Goal: Transaction & Acquisition: Purchase product/service

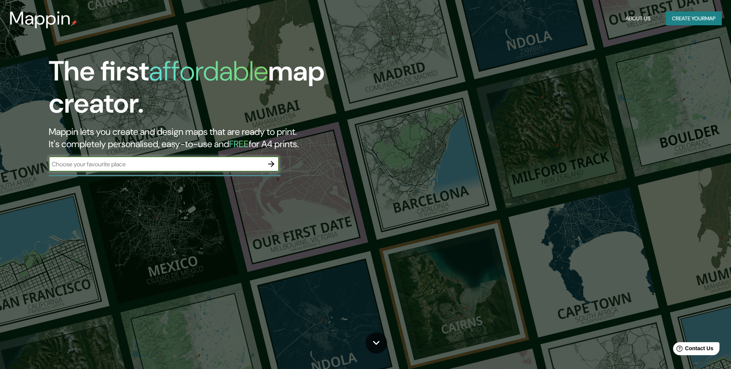
click at [210, 162] on input "text" at bounding box center [156, 164] width 215 height 9
click at [195, 160] on input "text" at bounding box center [156, 164] width 215 height 9
type input "puerto eten"
click at [272, 164] on icon "button" at bounding box center [271, 164] width 9 height 9
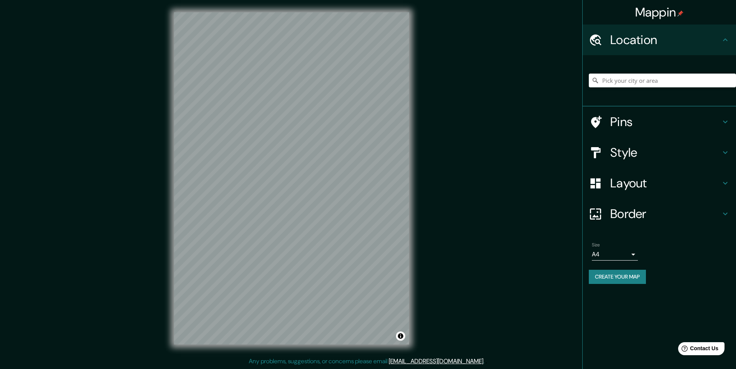
click at [635, 71] on div at bounding box center [662, 80] width 147 height 38
click at [630, 77] on input "Pick your city or area" at bounding box center [662, 81] width 147 height 14
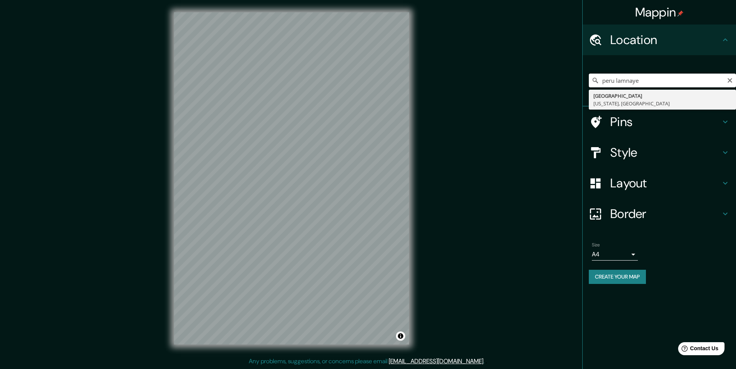
click at [630, 77] on input "peru lamnaye" at bounding box center [662, 81] width 147 height 14
click at [656, 84] on input "peru lambaye" at bounding box center [662, 81] width 147 height 14
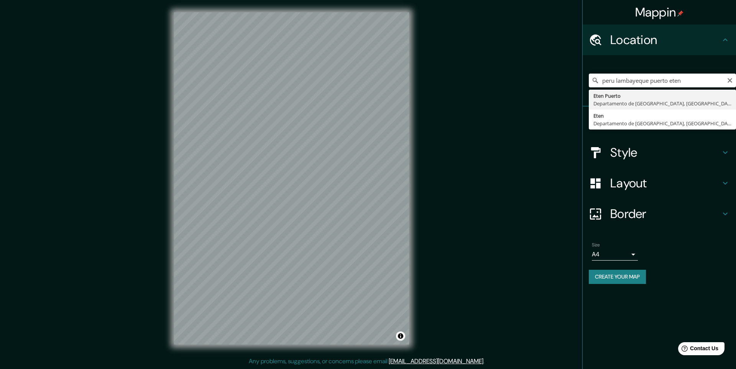
type input "[GEOGRAPHIC_DATA], [GEOGRAPHIC_DATA], [GEOGRAPHIC_DATA]"
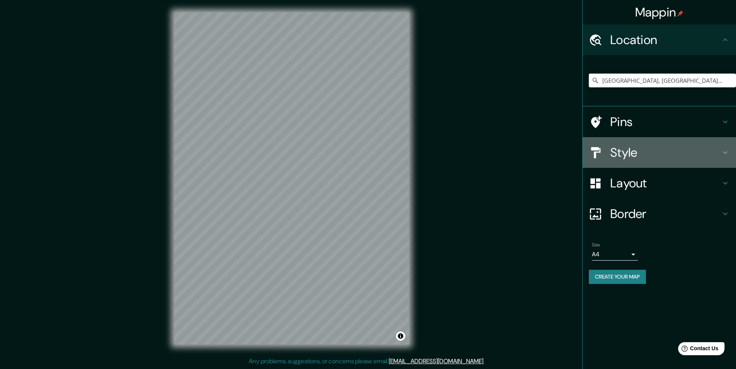
click at [628, 151] on h4 "Style" at bounding box center [665, 152] width 110 height 15
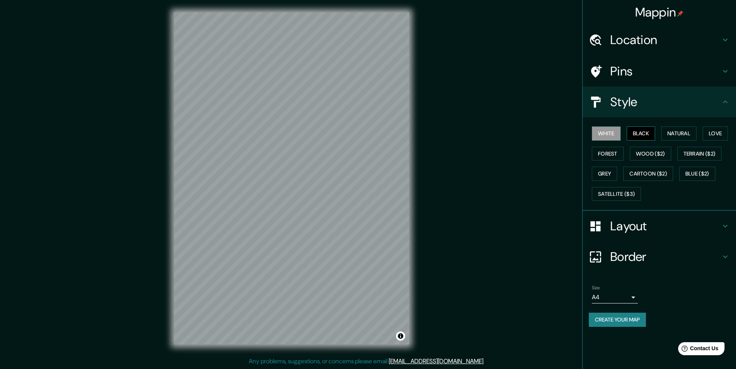
click at [639, 136] on button "Black" at bounding box center [641, 134] width 29 height 14
click at [671, 132] on button "Natural" at bounding box center [678, 134] width 35 height 14
click at [639, 140] on button "Black" at bounding box center [641, 134] width 29 height 14
click at [614, 156] on button "Forest" at bounding box center [608, 154] width 32 height 14
click at [643, 155] on button "Wood ($2)" at bounding box center [650, 154] width 41 height 14
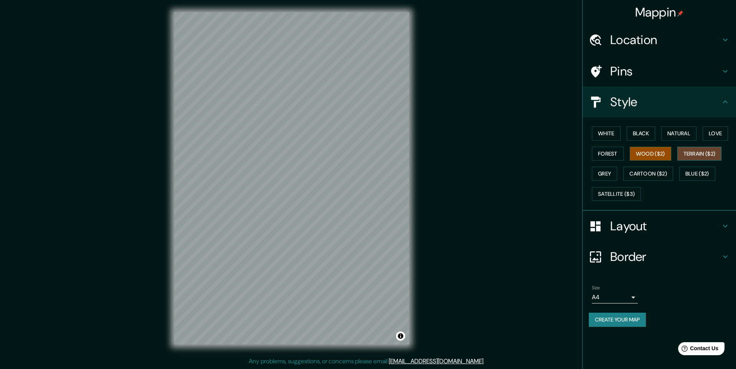
click at [689, 150] on button "Terrain ($2)" at bounding box center [700, 154] width 44 height 14
click at [609, 174] on button "Grey" at bounding box center [604, 174] width 25 height 14
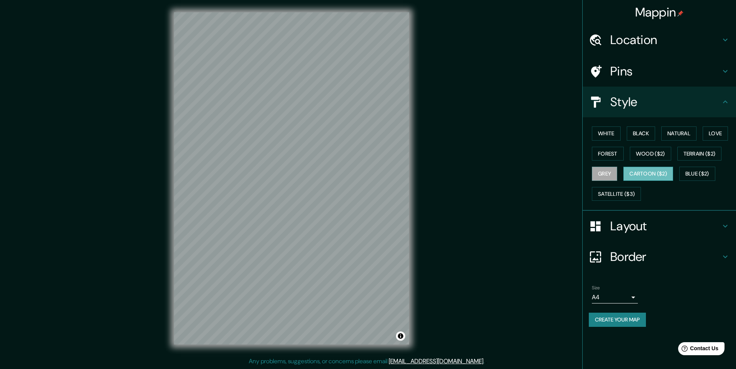
click at [650, 175] on button "Cartoon ($2)" at bounding box center [649, 174] width 50 height 14
click at [689, 173] on button "Blue ($2)" at bounding box center [698, 174] width 36 height 14
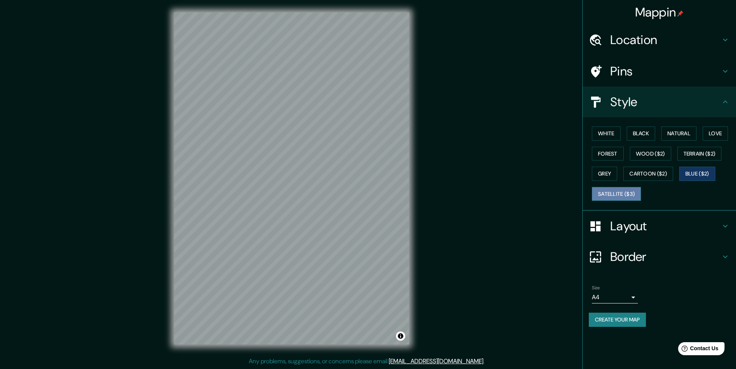
click at [620, 196] on button "Satellite ($3)" at bounding box center [616, 194] width 49 height 14
click at [597, 172] on button "Grey" at bounding box center [604, 174] width 25 height 14
click at [601, 155] on button "Forest" at bounding box center [608, 154] width 32 height 14
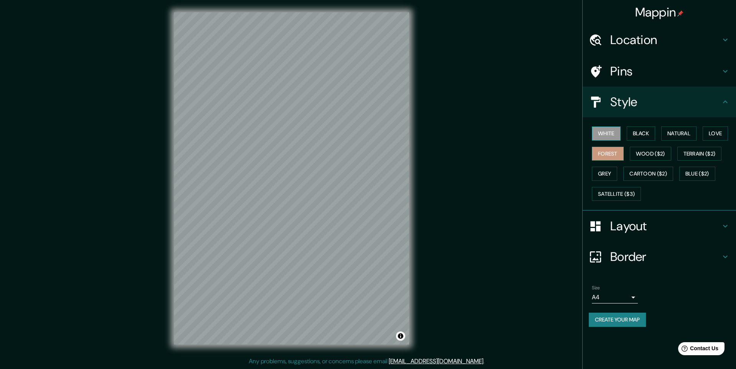
click at [609, 135] on button "White" at bounding box center [606, 134] width 29 height 14
click at [604, 150] on button "Forest" at bounding box center [608, 154] width 32 height 14
click at [653, 152] on button "Wood ($2)" at bounding box center [650, 154] width 41 height 14
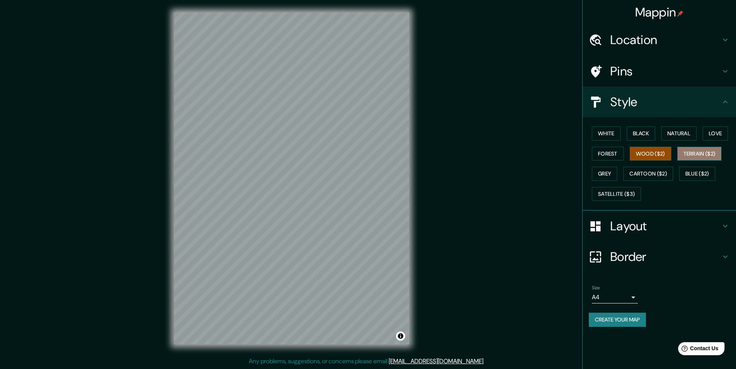
click at [694, 154] on button "Terrain ($2)" at bounding box center [700, 154] width 44 height 14
click at [608, 174] on button "Grey" at bounding box center [604, 174] width 25 height 14
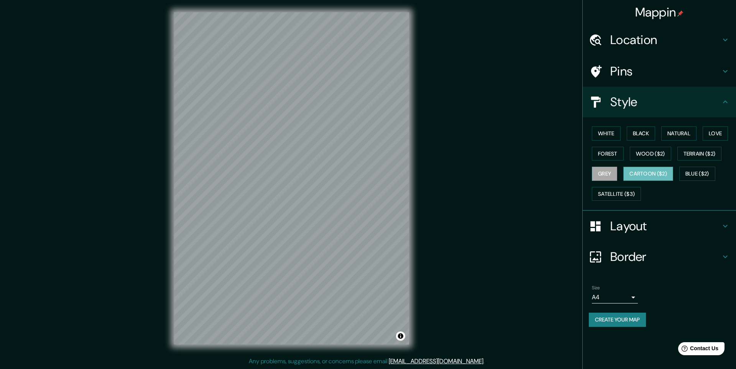
click at [643, 175] on button "Cartoon ($2)" at bounding box center [649, 174] width 50 height 14
click at [681, 179] on button "Blue ($2)" at bounding box center [698, 174] width 36 height 14
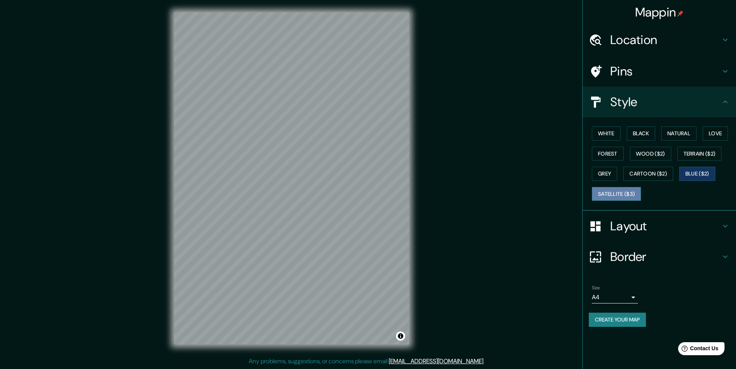
click at [631, 199] on button "Satellite ($3)" at bounding box center [616, 194] width 49 height 14
click at [694, 171] on button "Blue ($2)" at bounding box center [698, 174] width 36 height 14
click at [654, 172] on button "Cartoon ($2)" at bounding box center [649, 174] width 50 height 14
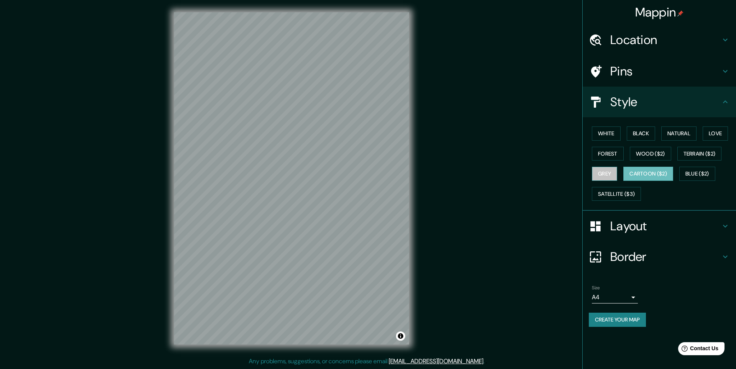
click at [610, 173] on button "Grey" at bounding box center [604, 174] width 25 height 14
click at [717, 153] on button "Terrain ($2)" at bounding box center [700, 154] width 44 height 14
click at [688, 151] on button "Terrain ($2)" at bounding box center [700, 154] width 44 height 14
click at [676, 151] on div "White Black Natural Love Forest Wood ($2) Terrain ($2) Grey Cartoon ($2) Blue (…" at bounding box center [662, 163] width 147 height 81
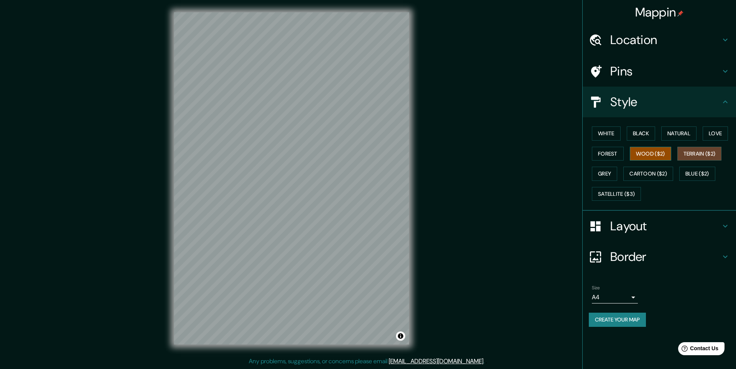
click at [661, 154] on button "Wood ($2)" at bounding box center [650, 154] width 41 height 14
click at [597, 153] on button "Forest" at bounding box center [608, 154] width 32 height 14
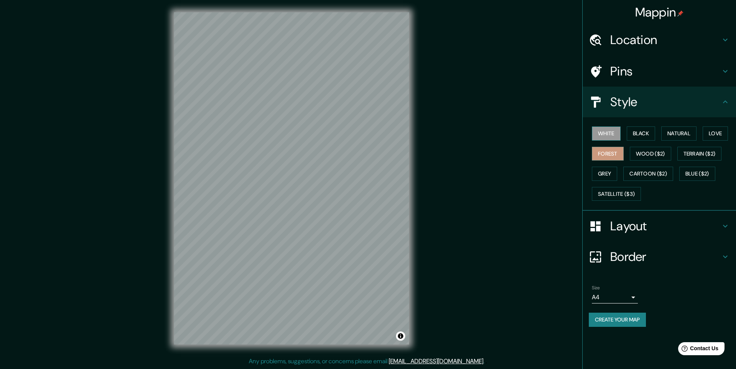
click at [614, 132] on button "White" at bounding box center [606, 134] width 29 height 14
click at [641, 131] on button "Black" at bounding box center [641, 134] width 29 height 14
click at [688, 135] on button "Natural" at bounding box center [678, 134] width 35 height 14
click at [713, 136] on button "Love" at bounding box center [715, 134] width 25 height 14
